Goal: Task Accomplishment & Management: Complete application form

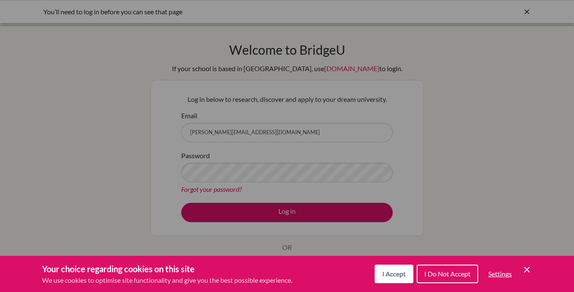
click at [400, 274] on span "I Accept" at bounding box center [394, 273] width 24 height 8
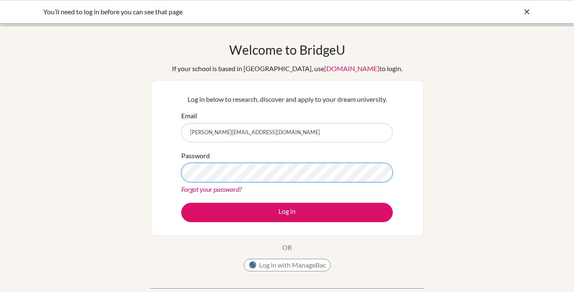
click at [181, 203] on button "Log in" at bounding box center [286, 212] width 211 height 19
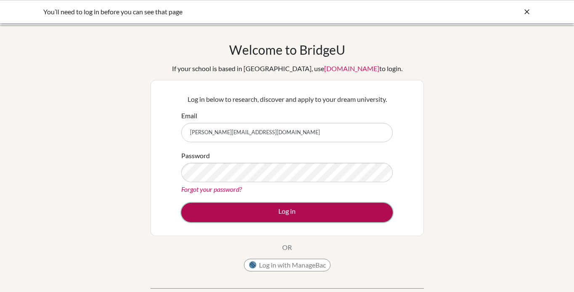
click at [295, 217] on button "Log in" at bounding box center [286, 212] width 211 height 19
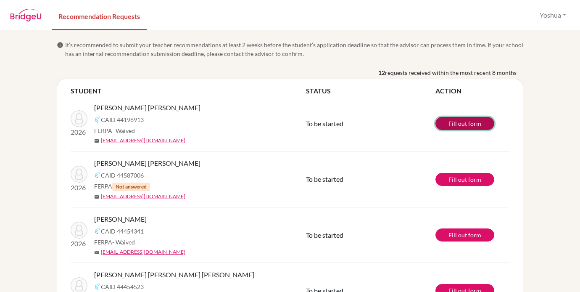
click at [466, 123] on link "Fill out form" at bounding box center [464, 123] width 59 height 13
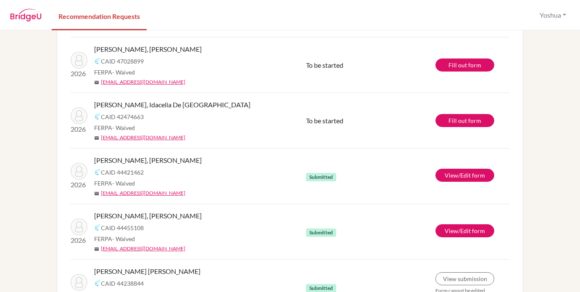
scroll to position [487, 0]
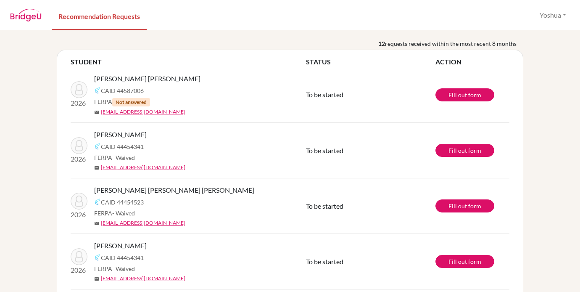
scroll to position [23, 0]
